Goal: Information Seeking & Learning: Find specific fact

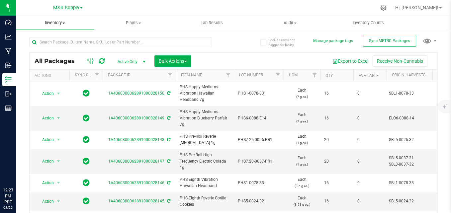
click at [52, 27] on uib-tab-heading "Inventory All packages All inventory Waste log Create inventory" at bounding box center [55, 23] width 78 height 14
click at [54, 22] on span "Inventory" at bounding box center [55, 23] width 78 height 6
click at [56, 18] on uib-tab-heading "Inventory All packages All inventory Waste log Create inventory" at bounding box center [55, 23] width 78 height 14
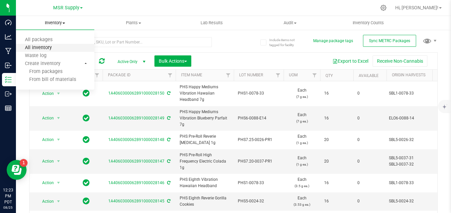
click at [55, 48] on span "All inventory" at bounding box center [38, 48] width 45 height 6
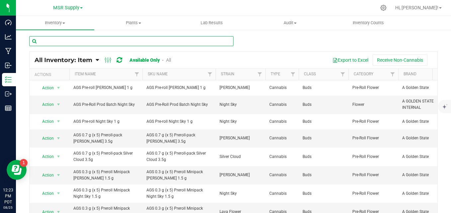
click at [72, 43] on input "text" at bounding box center [131, 41] width 204 height 10
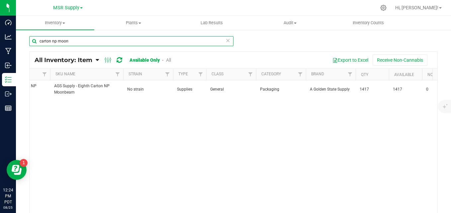
scroll to position [0, 124]
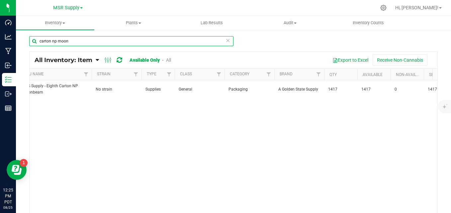
click at [124, 40] on input "carton np moon" at bounding box center [131, 41] width 204 height 10
type input "c"
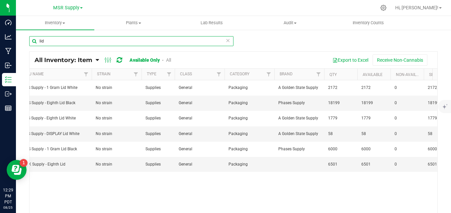
type input "lid"
